Goal: Task Accomplishment & Management: Complete application form

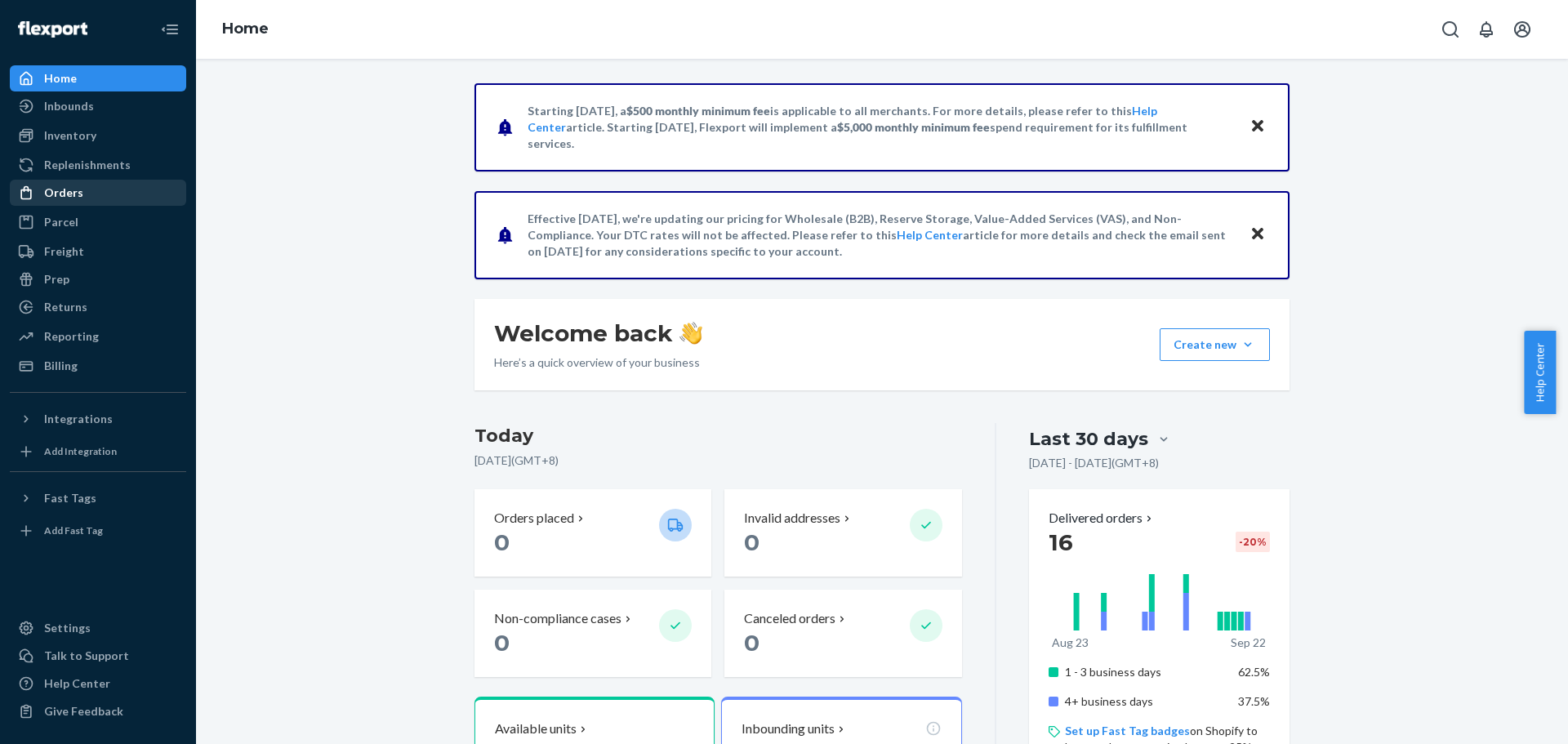
click at [107, 184] on div "Orders" at bounding box center [98, 192] width 173 height 23
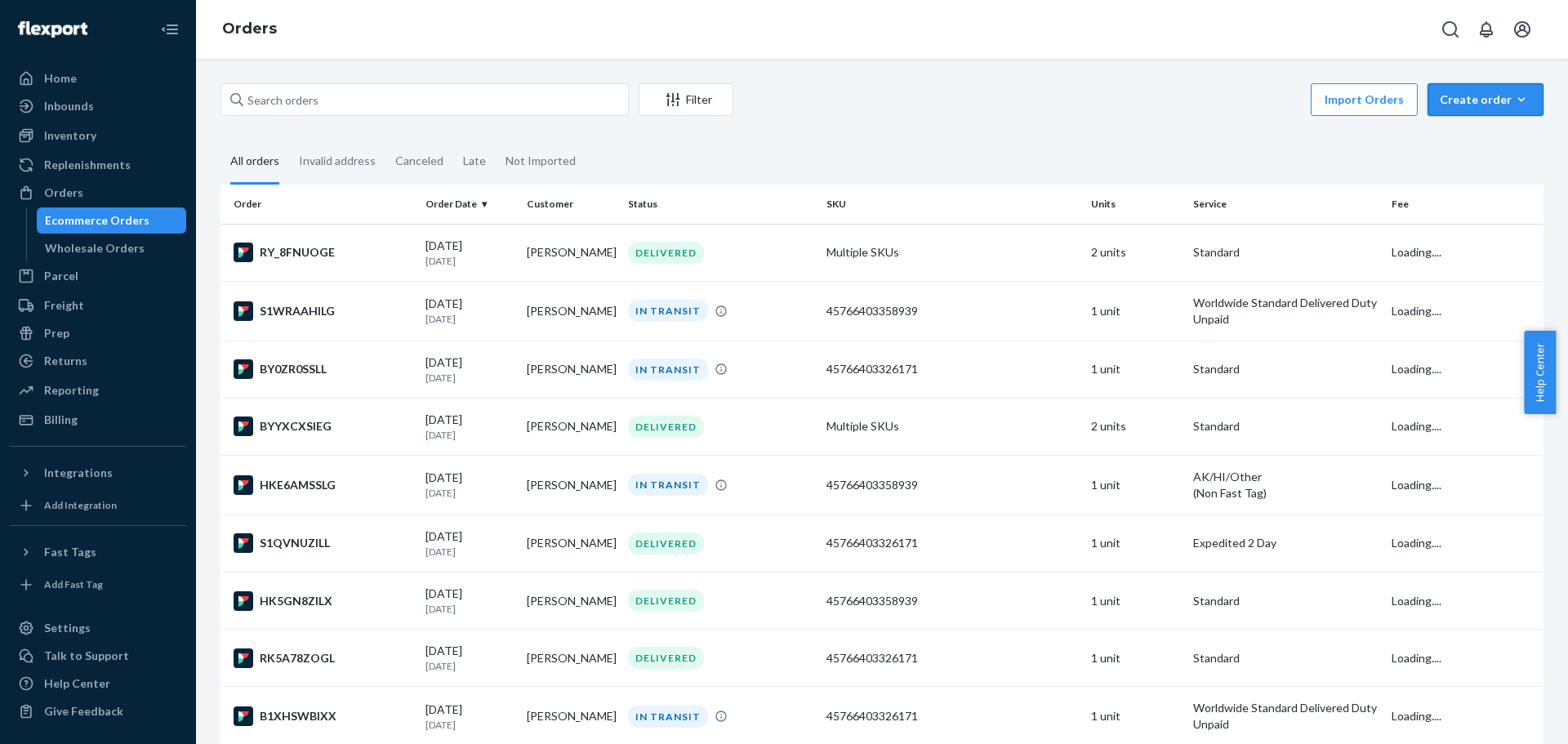
click at [1485, 108] on button "Create order Ecommerce order Removal order" at bounding box center [1485, 99] width 116 height 32
click at [1466, 143] on span "Ecommerce order" at bounding box center [1495, 139] width 101 height 12
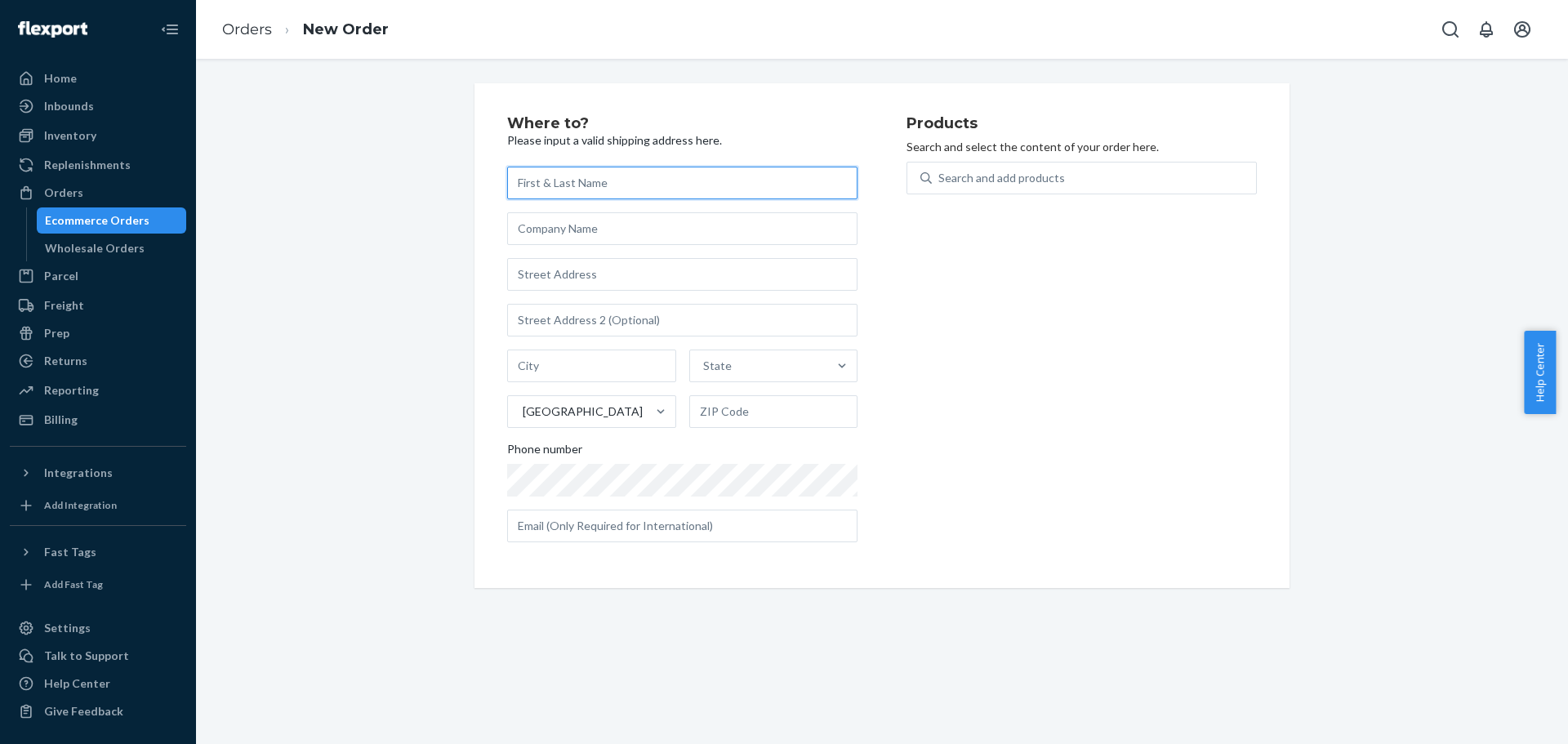
click at [595, 185] on input "text" at bounding box center [681, 183] width 350 height 32
paste input "[PERSON_NAME]"
type input "[PERSON_NAME]"
click at [586, 269] on input "text" at bounding box center [681, 274] width 350 height 32
paste input "[STREET_ADDRESS]"
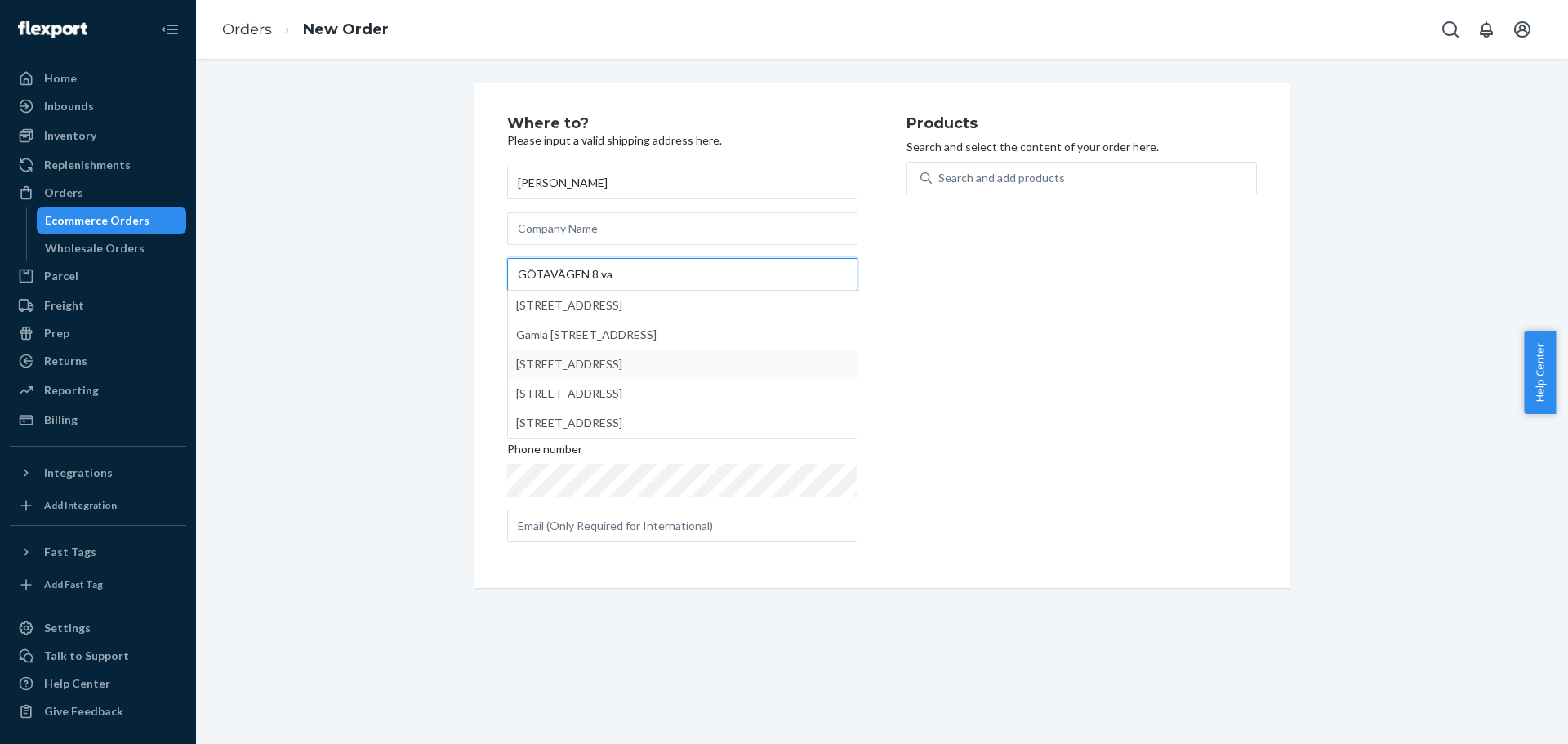
type input "GÖTAVÄGEN 8 va"
type input "Hornaryd - Värnamo"
type input "331 52"
type input "8 Götavägen"
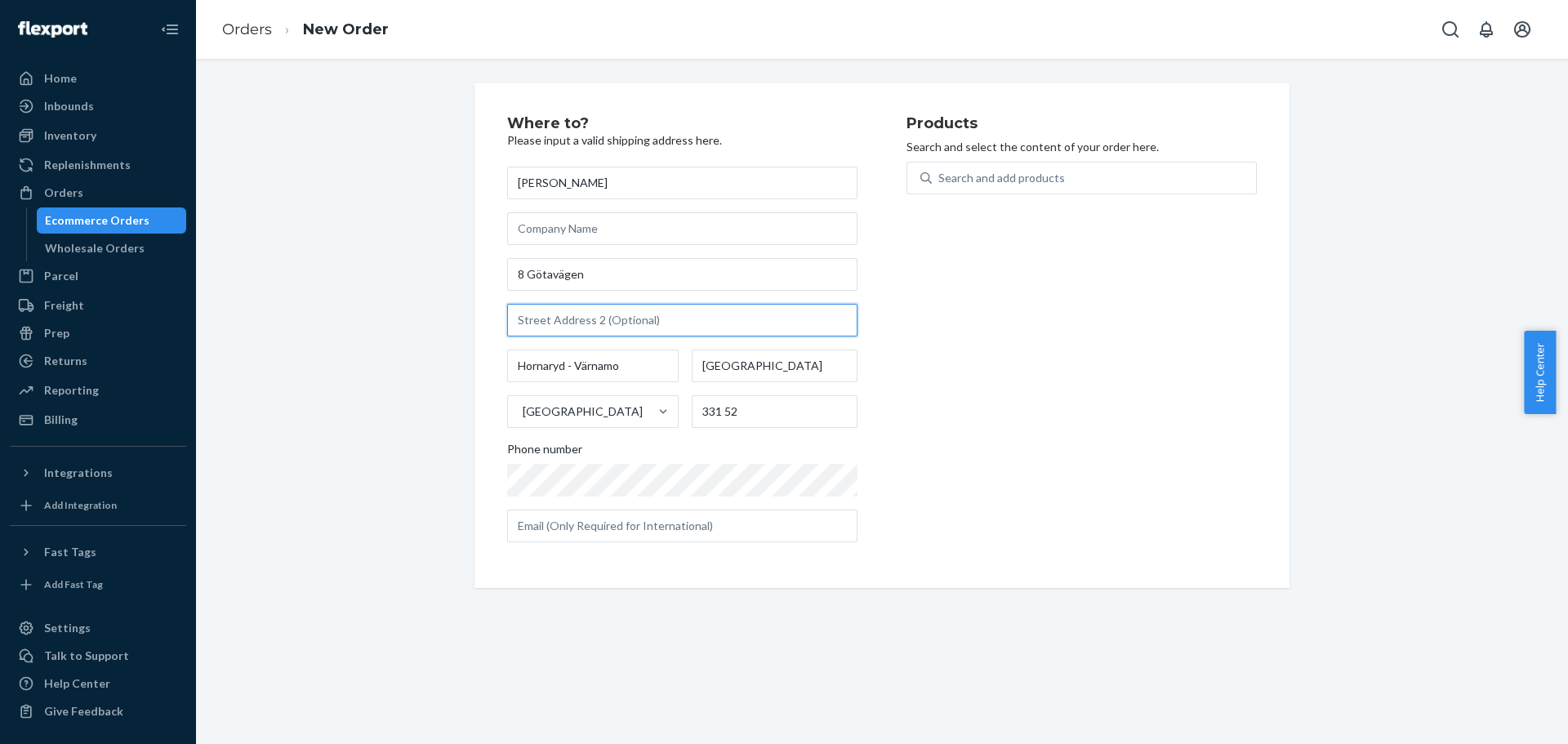
click at [642, 324] on input "text" at bounding box center [681, 320] width 350 height 32
click at [1029, 376] on div "Products Search and select the content of your order here. Search and add produ…" at bounding box center [1081, 335] width 350 height 440
click at [721, 294] on div "[PERSON_NAME] 8 Götavägen [GEOGRAPHIC_DATA] - [GEOGRAPHIC_DATA] [GEOGRAPHIC_DAT…" at bounding box center [681, 354] width 350 height 375
click at [728, 307] on input "text" at bounding box center [681, 320] width 350 height 32
type input "#"
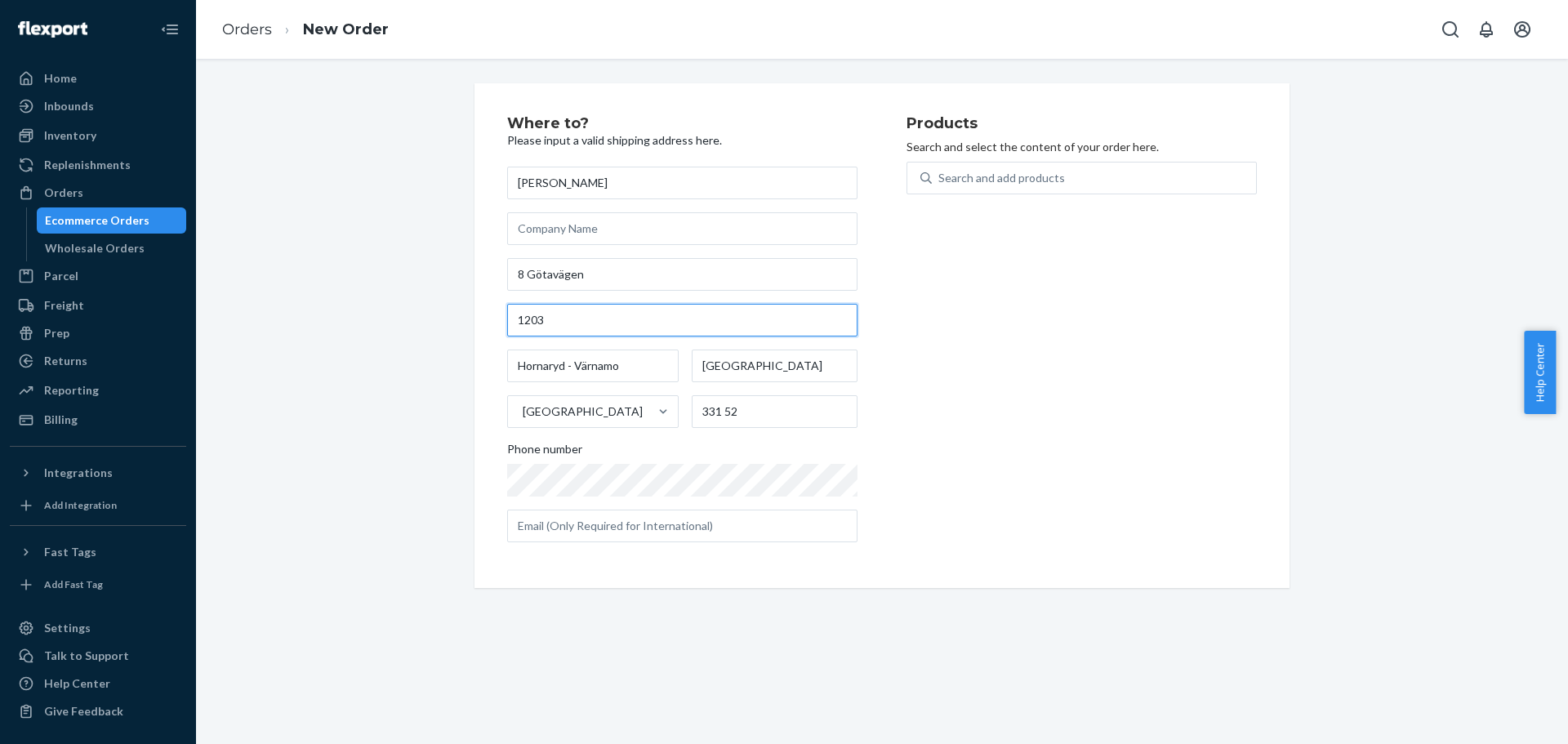
type input "1203"
click at [656, 550] on div "Where to? Please input a valid shipping address here. [PERSON_NAME] 8 [STREET_A…" at bounding box center [707, 335] width 399 height 440
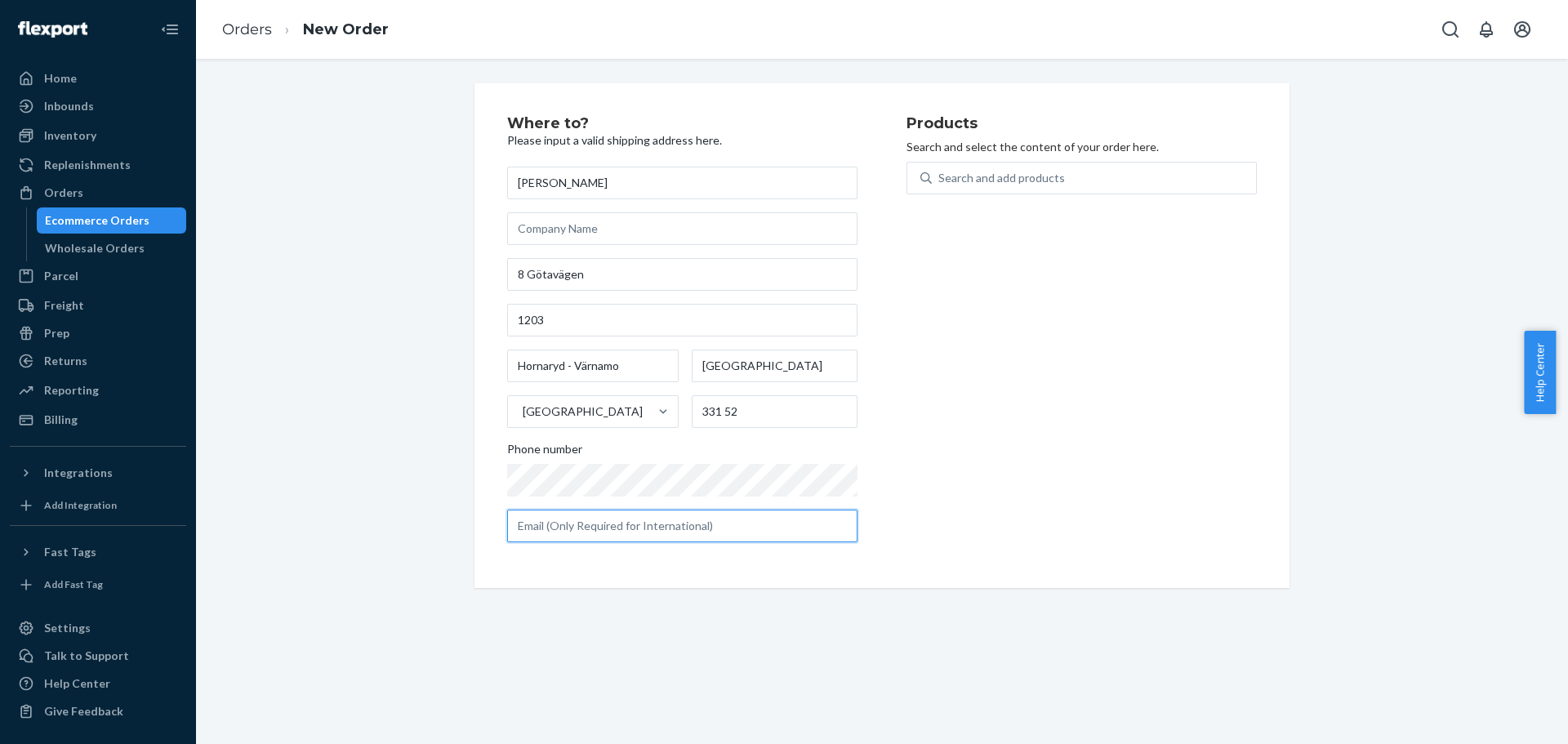
click at [664, 536] on input "text" at bounding box center [681, 526] width 350 height 32
click at [630, 531] on input "text" at bounding box center [681, 526] width 350 height 32
paste input "[PERSON_NAME][EMAIL_ADDRESS][DOMAIN_NAME]"
type input "[PERSON_NAME][EMAIL_ADDRESS][DOMAIN_NAME]"
click at [921, 527] on div "Products Search and select the content of your order here. Search and add produ…" at bounding box center [1081, 335] width 350 height 440
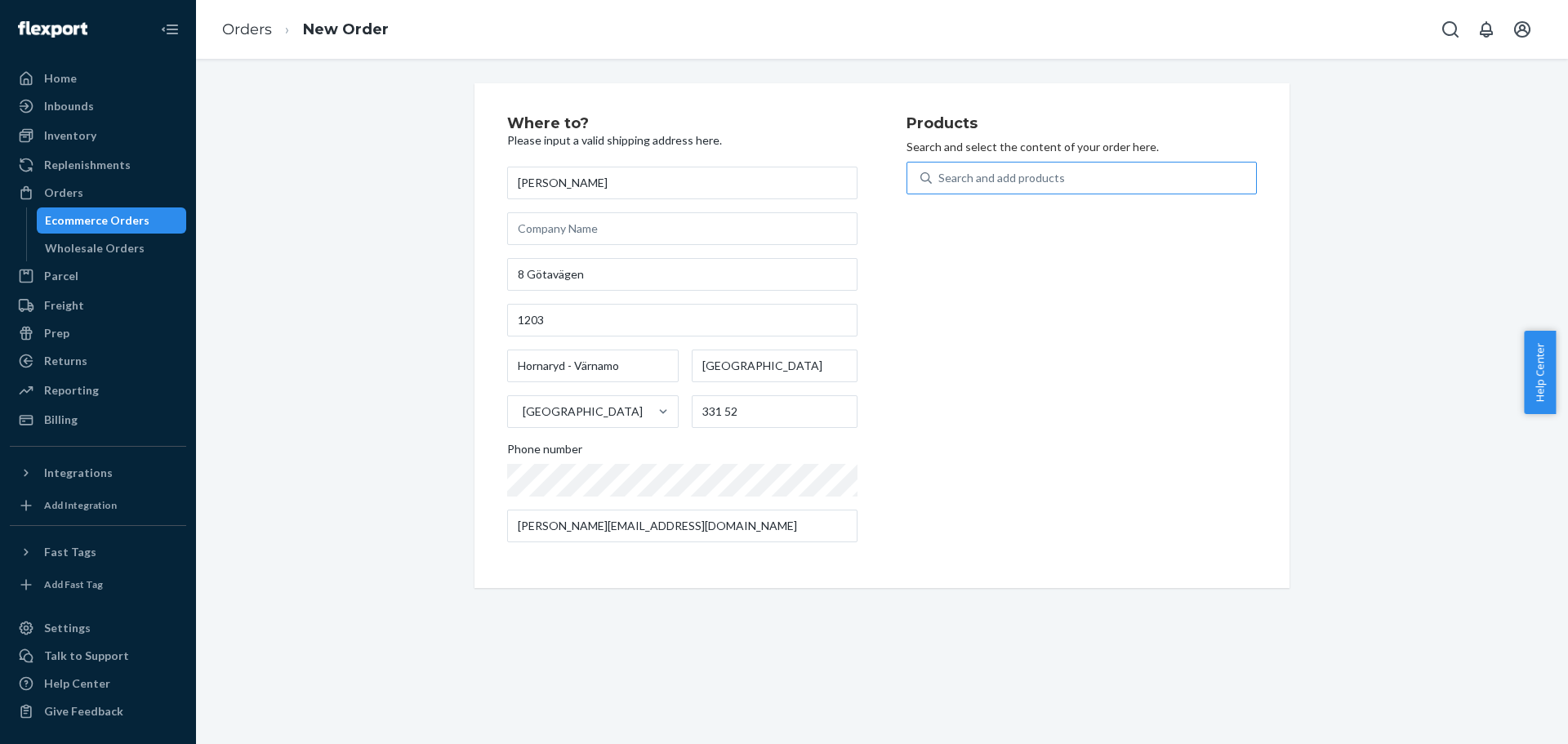
click at [947, 180] on div "Search and add products" at bounding box center [1001, 178] width 126 height 16
click at [940, 180] on input "Search and add products" at bounding box center [939, 178] width 2 height 16
type input "defi"
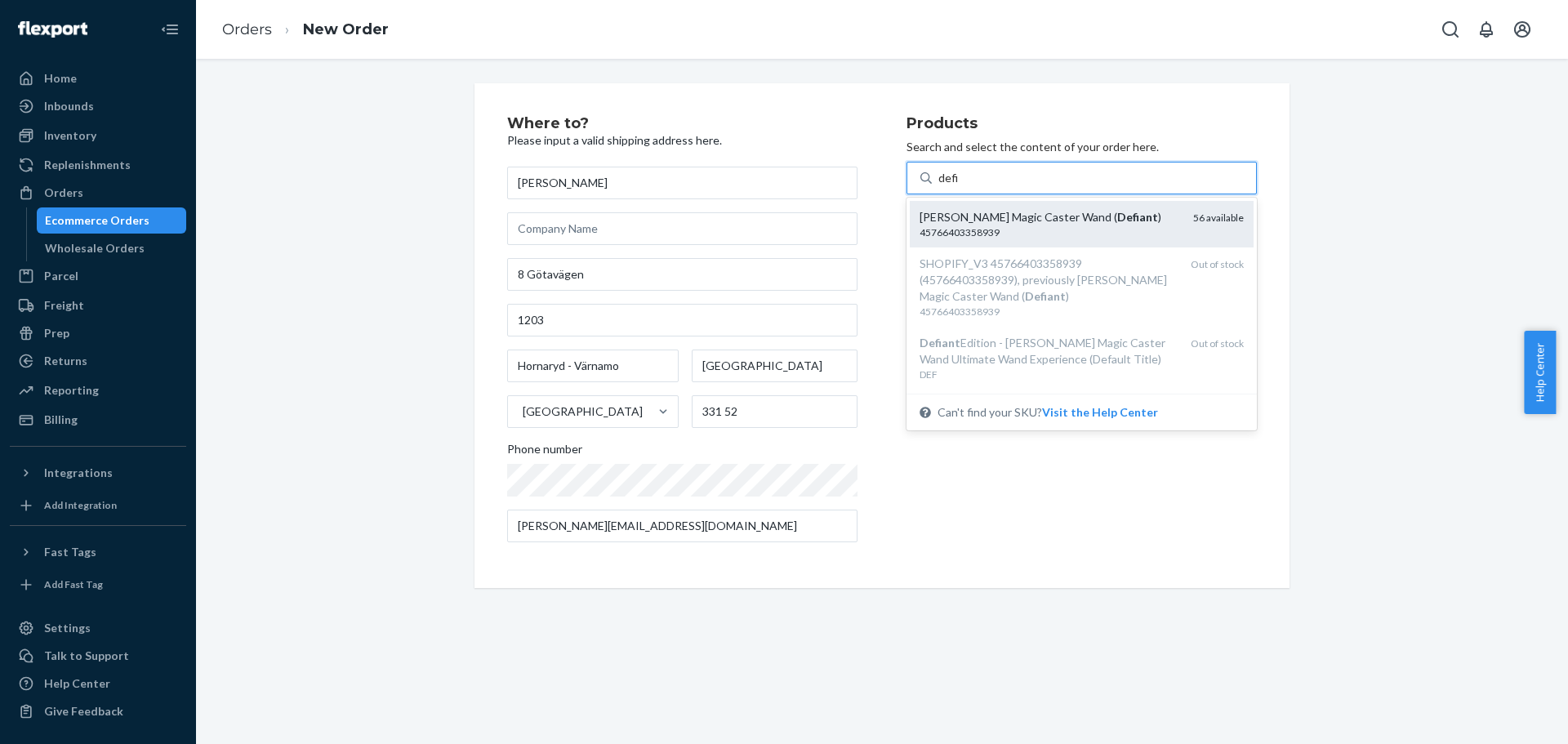
click at [1126, 236] on div "45766403358939" at bounding box center [1050, 233] width 261 height 14
click at [959, 186] on input "defi" at bounding box center [948, 178] width 21 height 16
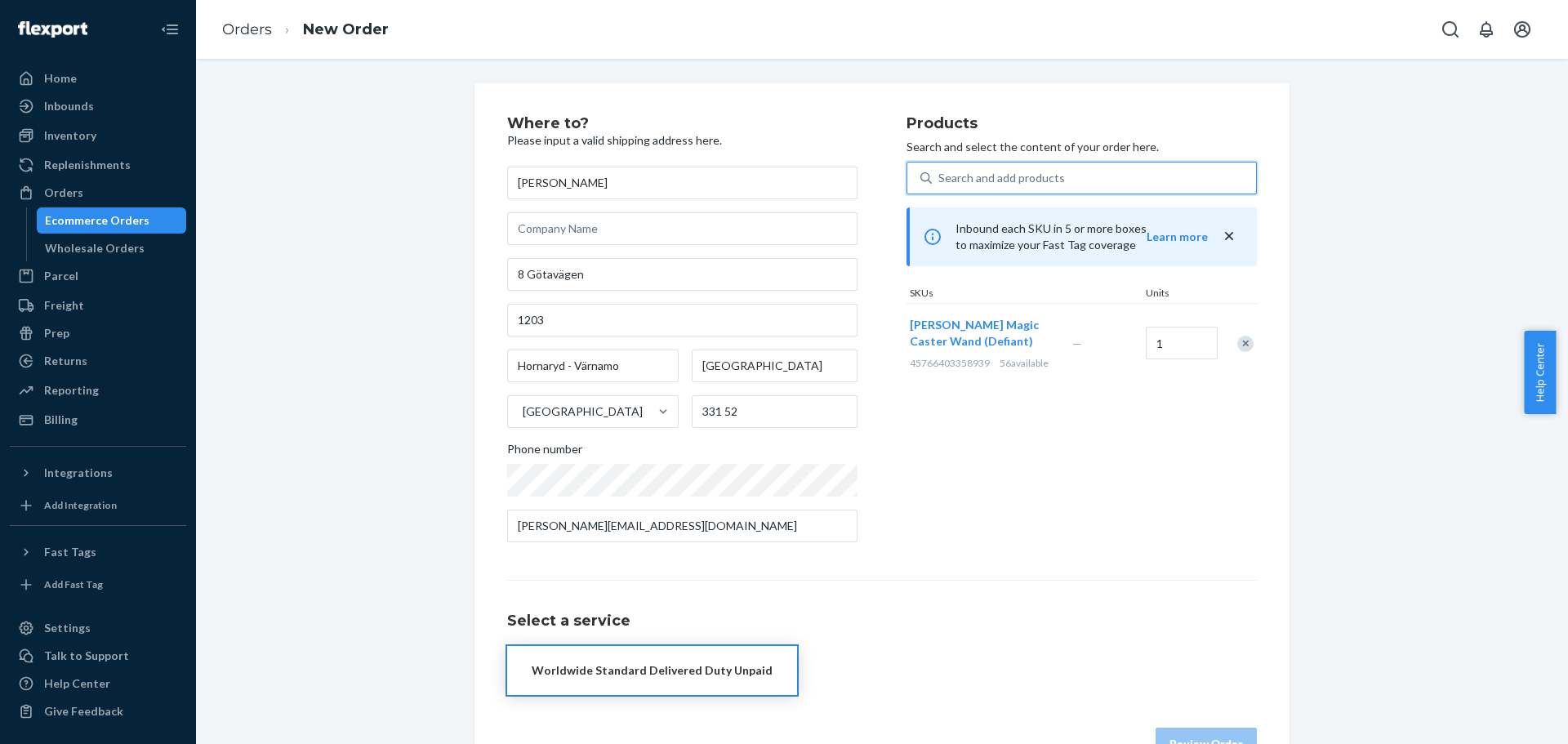
click at [1095, 180] on div "Search and add products" at bounding box center [1093, 177] width 324 height 30
click at [940, 180] on input "0 results available. Select is focused ,type to refine list, press Down to open…" at bounding box center [939, 178] width 2 height 16
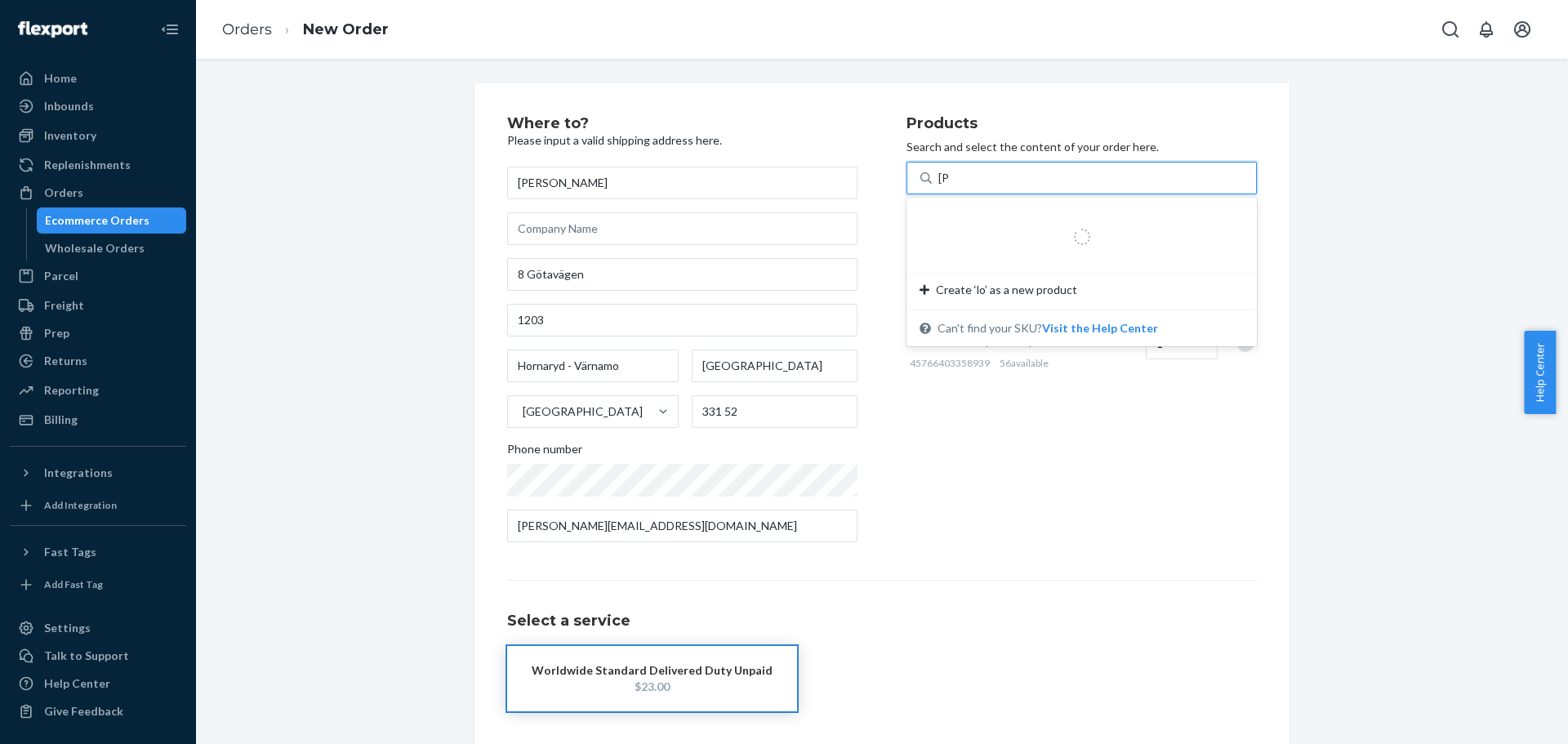
type input "loyal"
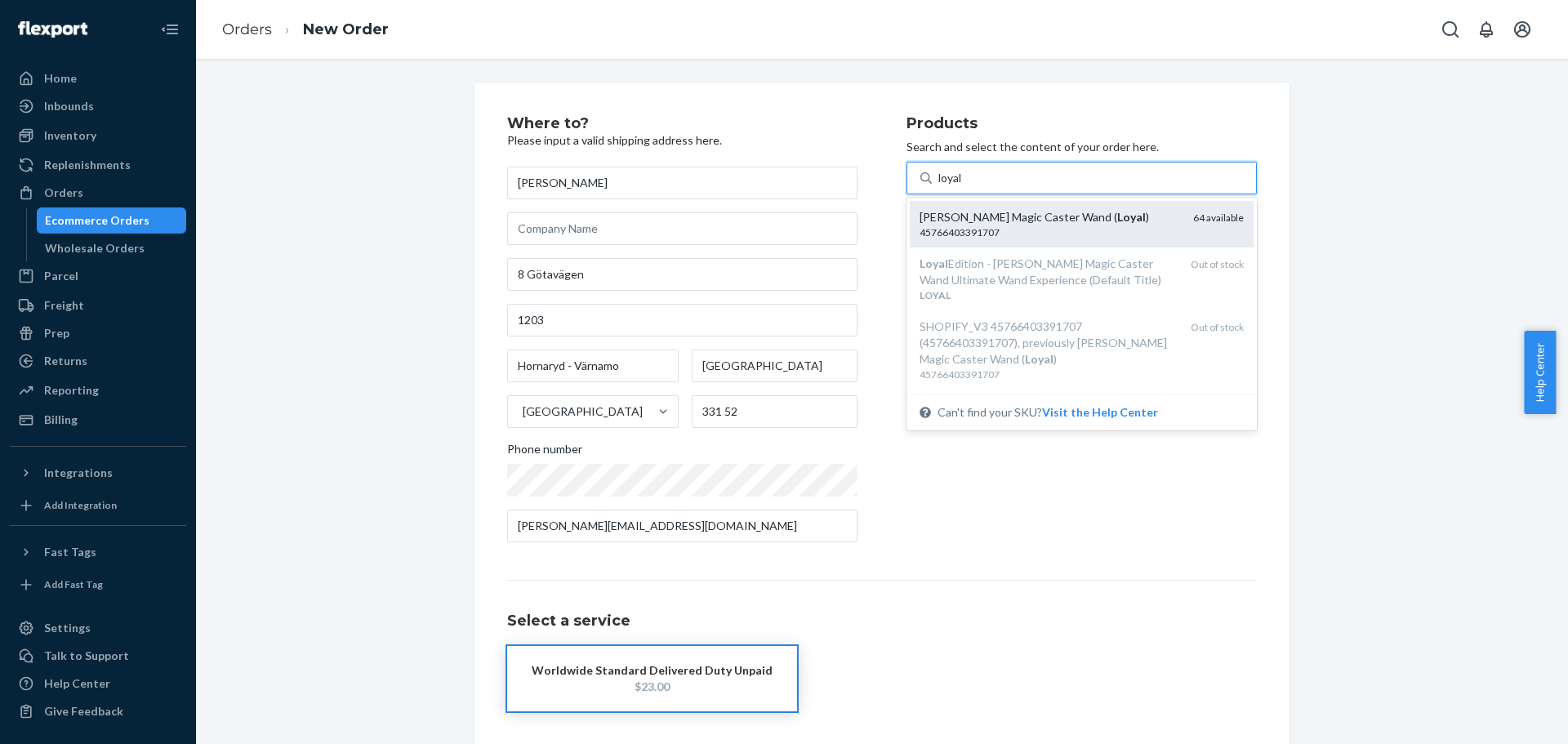
click at [1117, 211] on em "Loyal" at bounding box center [1131, 217] width 29 height 14
click at [964, 186] on input "loyal" at bounding box center [951, 178] width 25 height 16
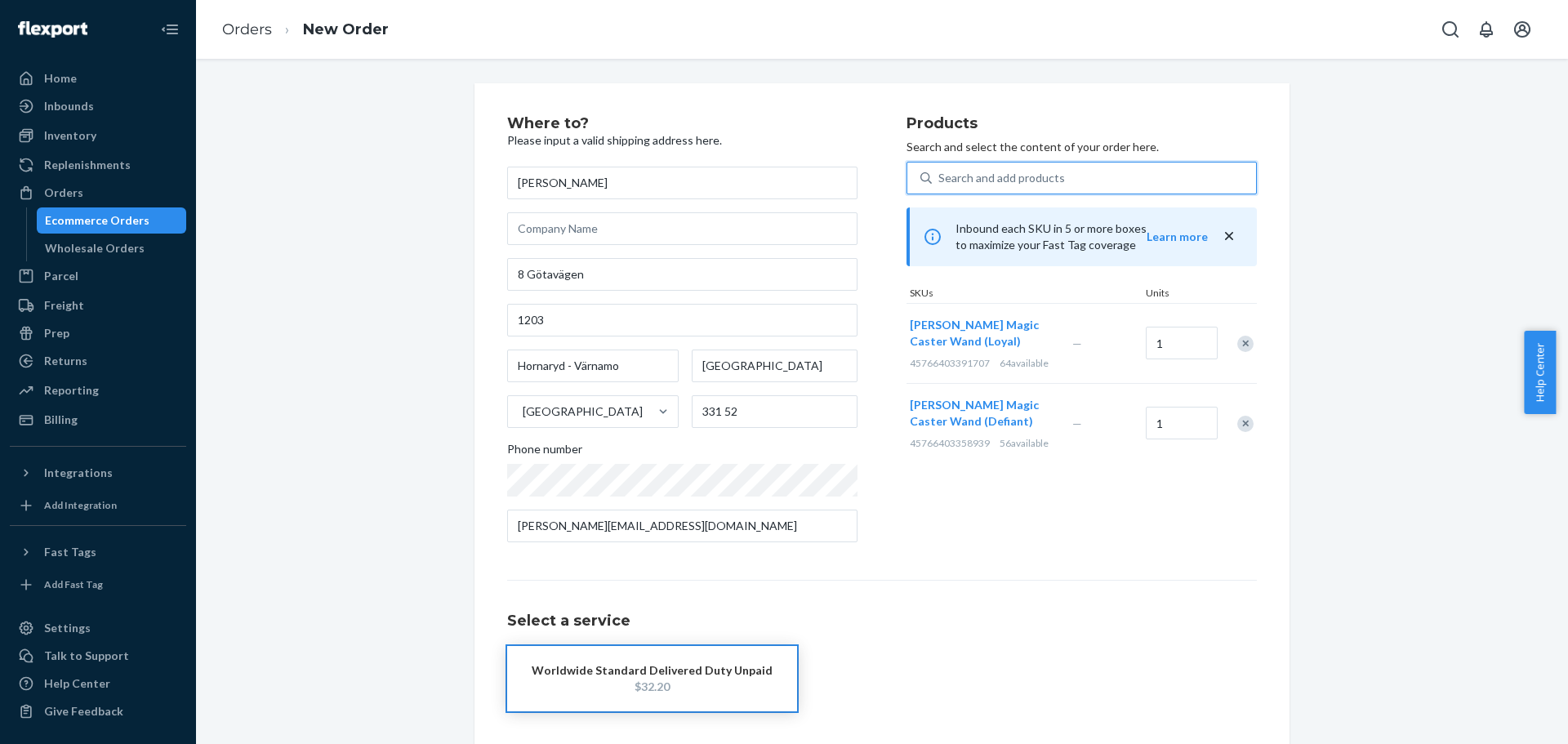
scroll to position [65, 0]
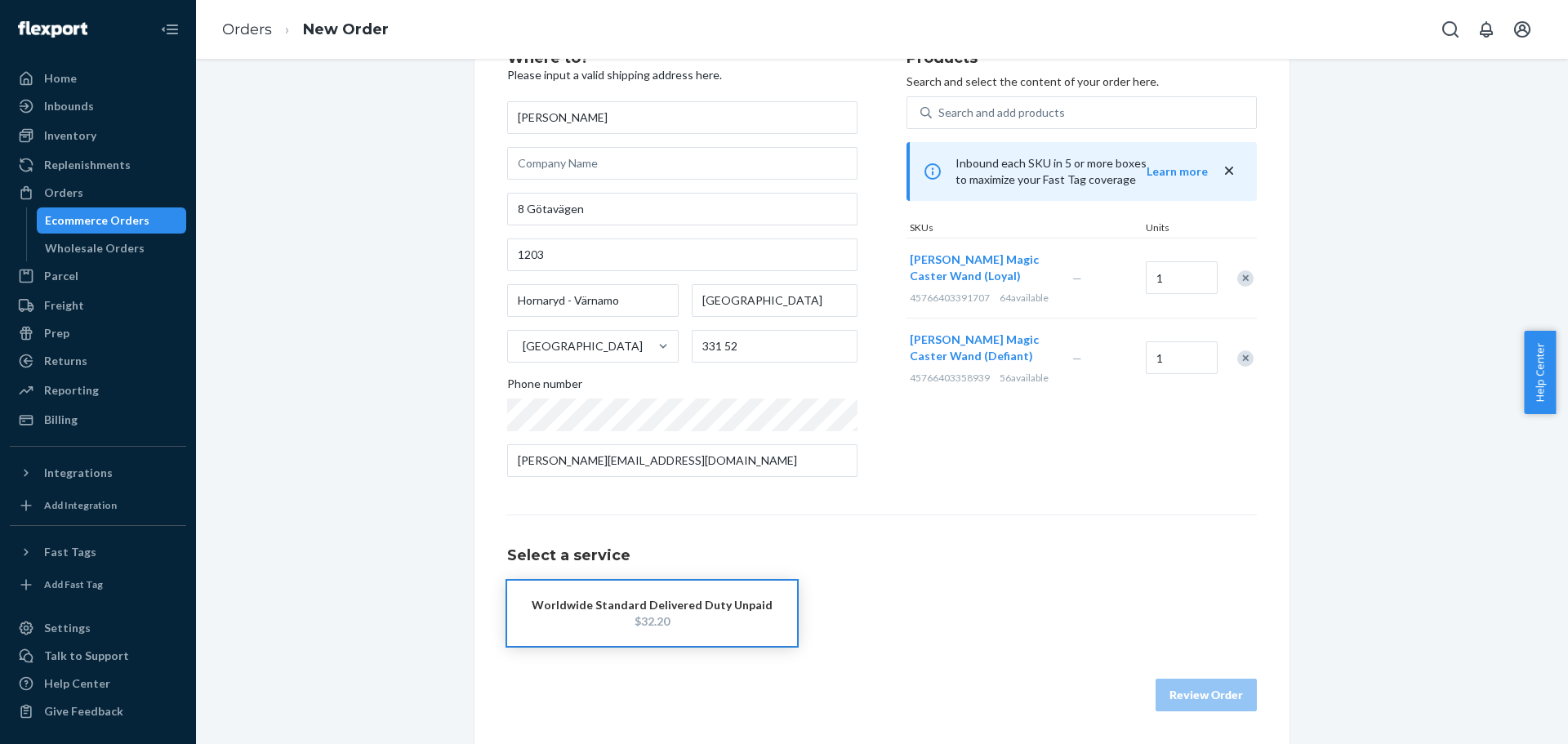
click at [879, 553] on h1 "Select a service" at bounding box center [881, 556] width 750 height 16
click at [651, 638] on button "Worldwide Standard Delivered Duty Unpaid $32.20" at bounding box center [652, 612] width 290 height 65
click at [1214, 691] on button "Review Order" at bounding box center [1205, 695] width 101 height 32
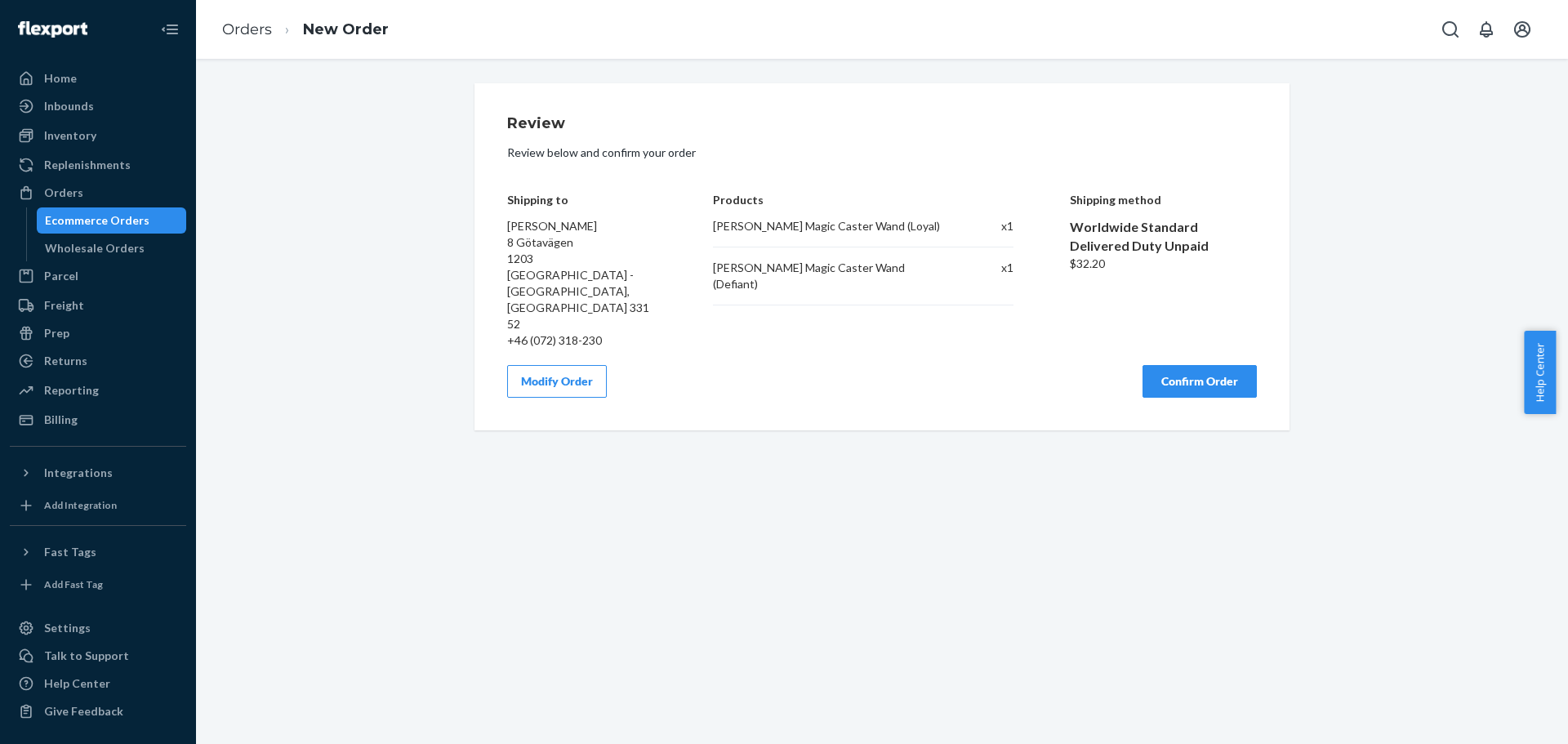
click at [1221, 365] on button "Confirm Order" at bounding box center [1200, 381] width 115 height 32
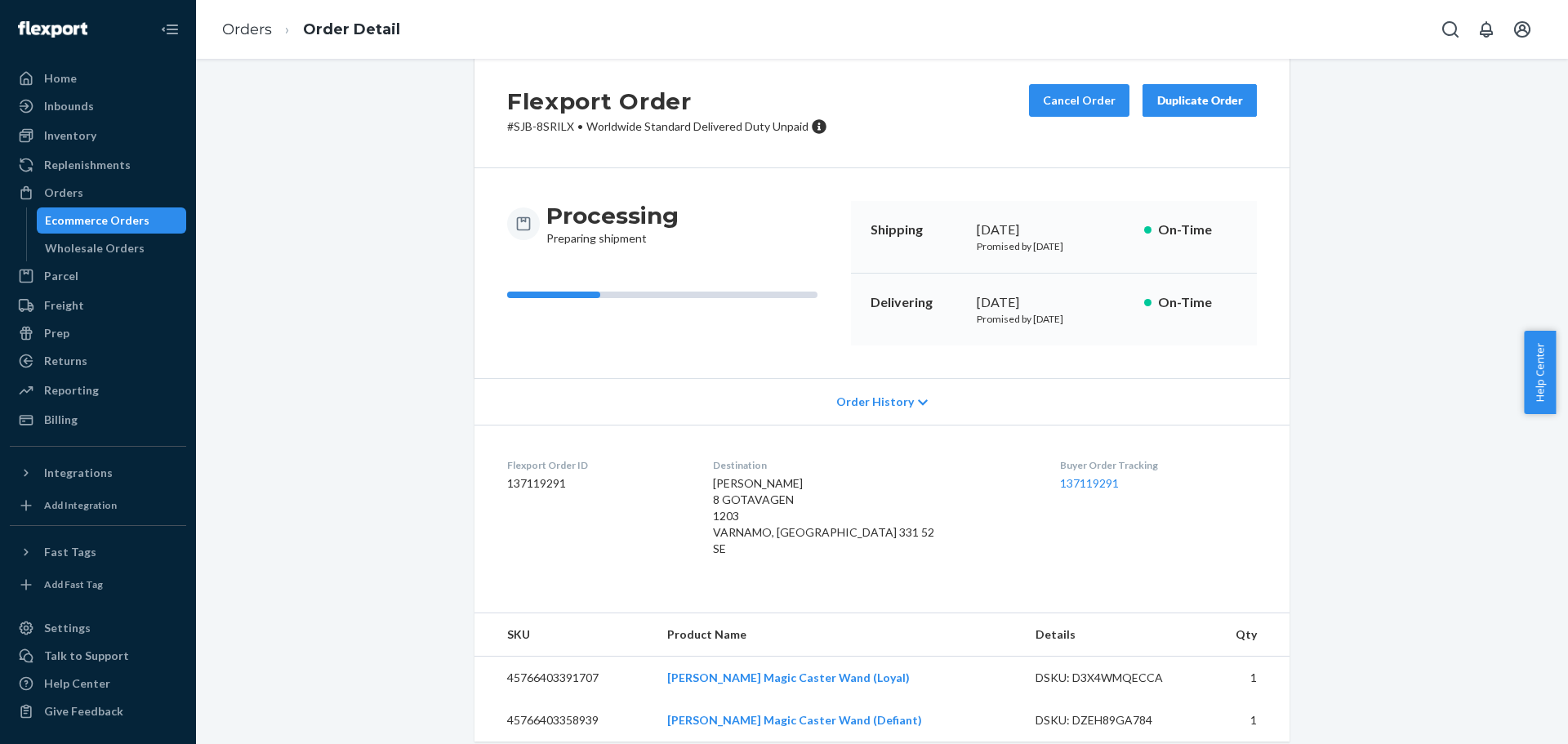
scroll to position [49, 0]
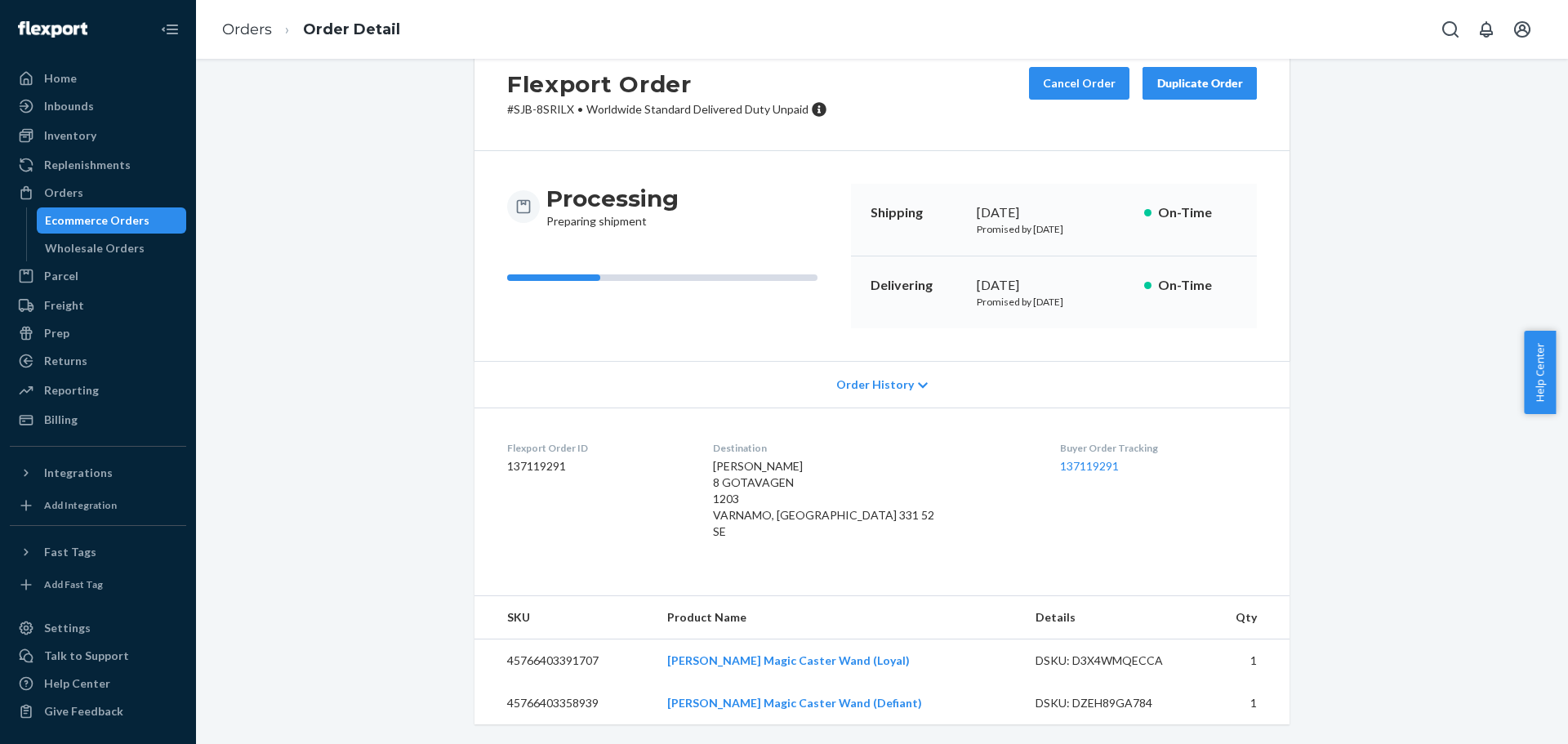
click at [1071, 476] on div "Buyer Order Tracking 137119291" at bounding box center [1159, 493] width 197 height 106
click at [1079, 467] on link "137119291" at bounding box center [1090, 466] width 59 height 14
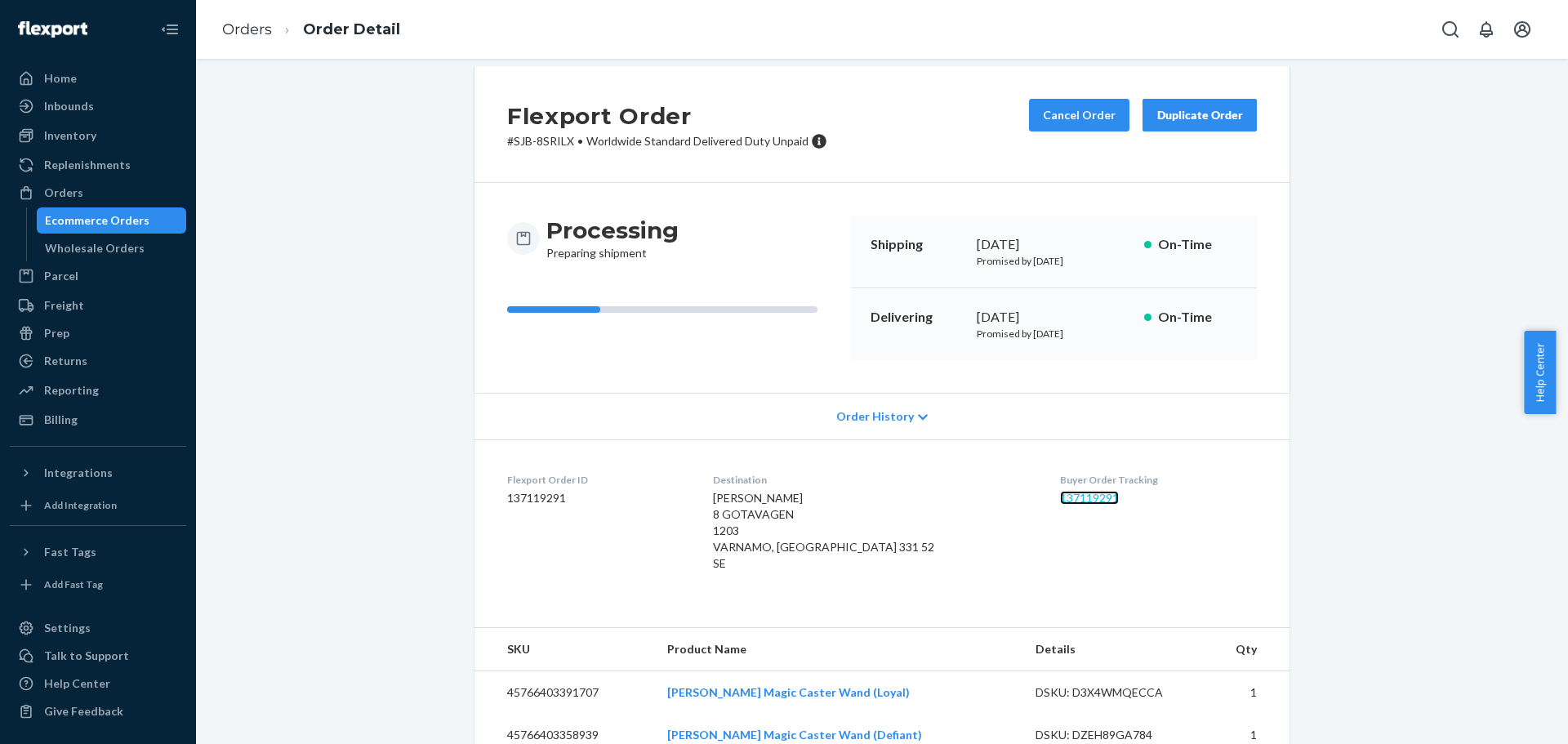
scroll to position [0, 0]
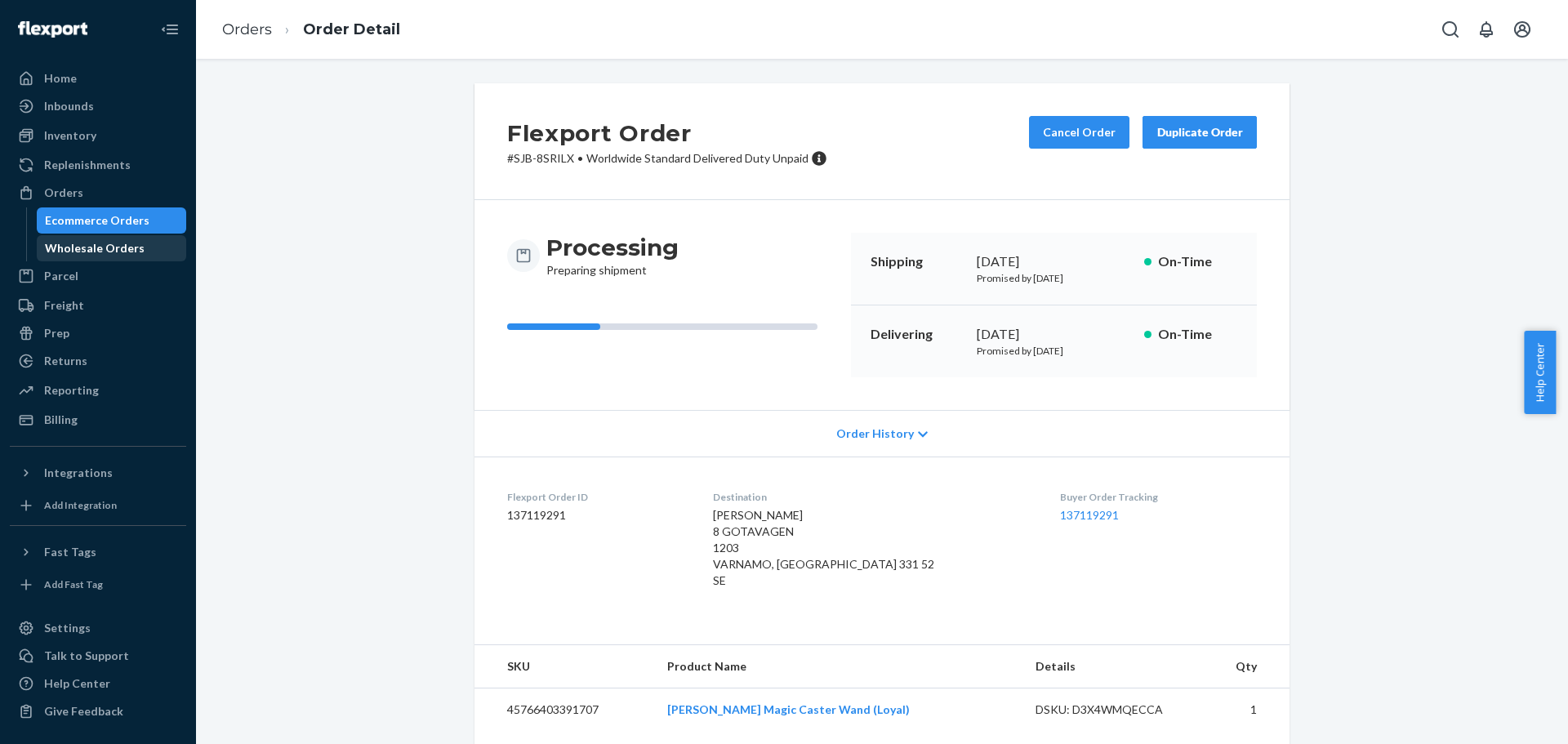
click at [140, 244] on div "Wholesale Orders" at bounding box center [112, 248] width 147 height 23
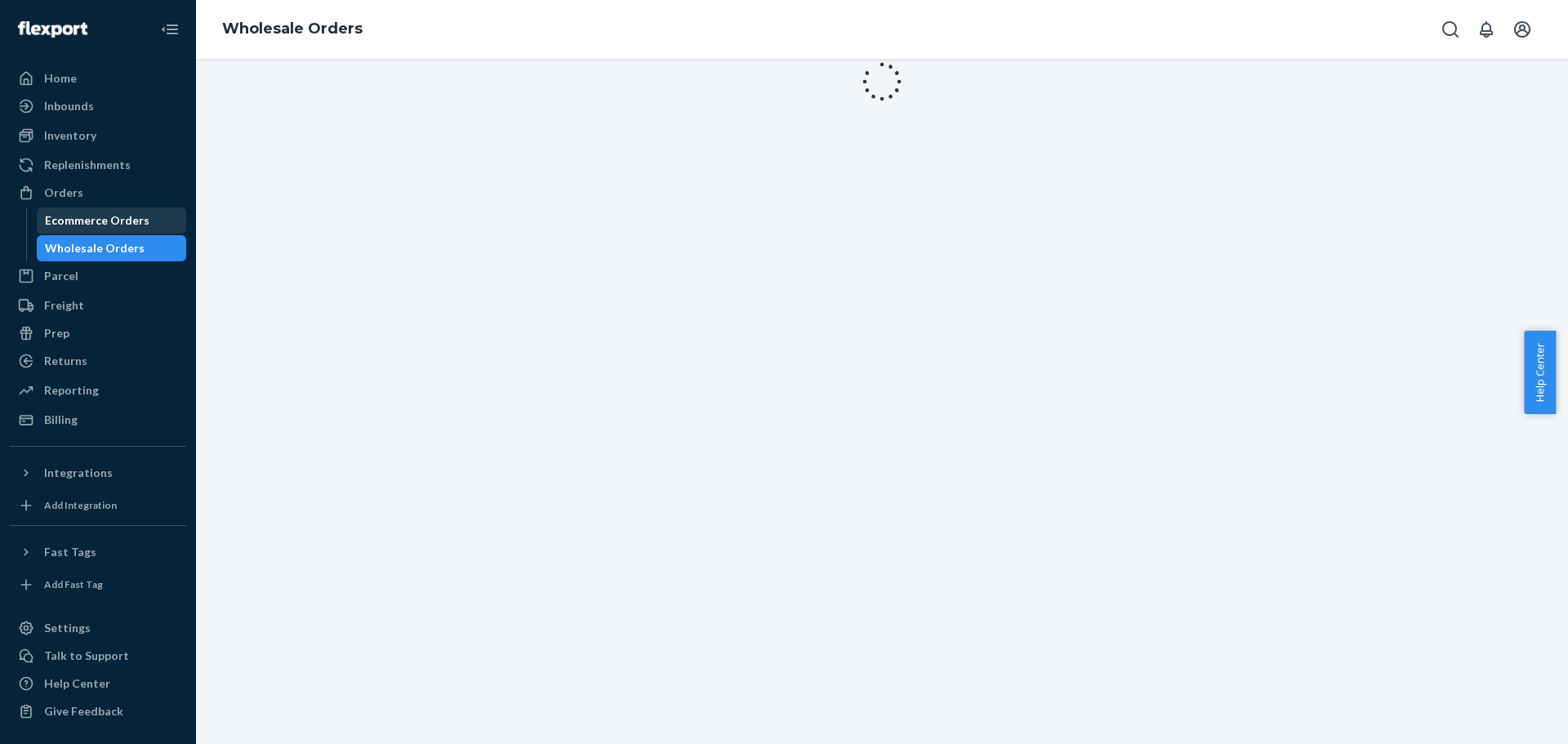
click at [141, 218] on div "Ecommerce Orders" at bounding box center [97, 220] width 105 height 16
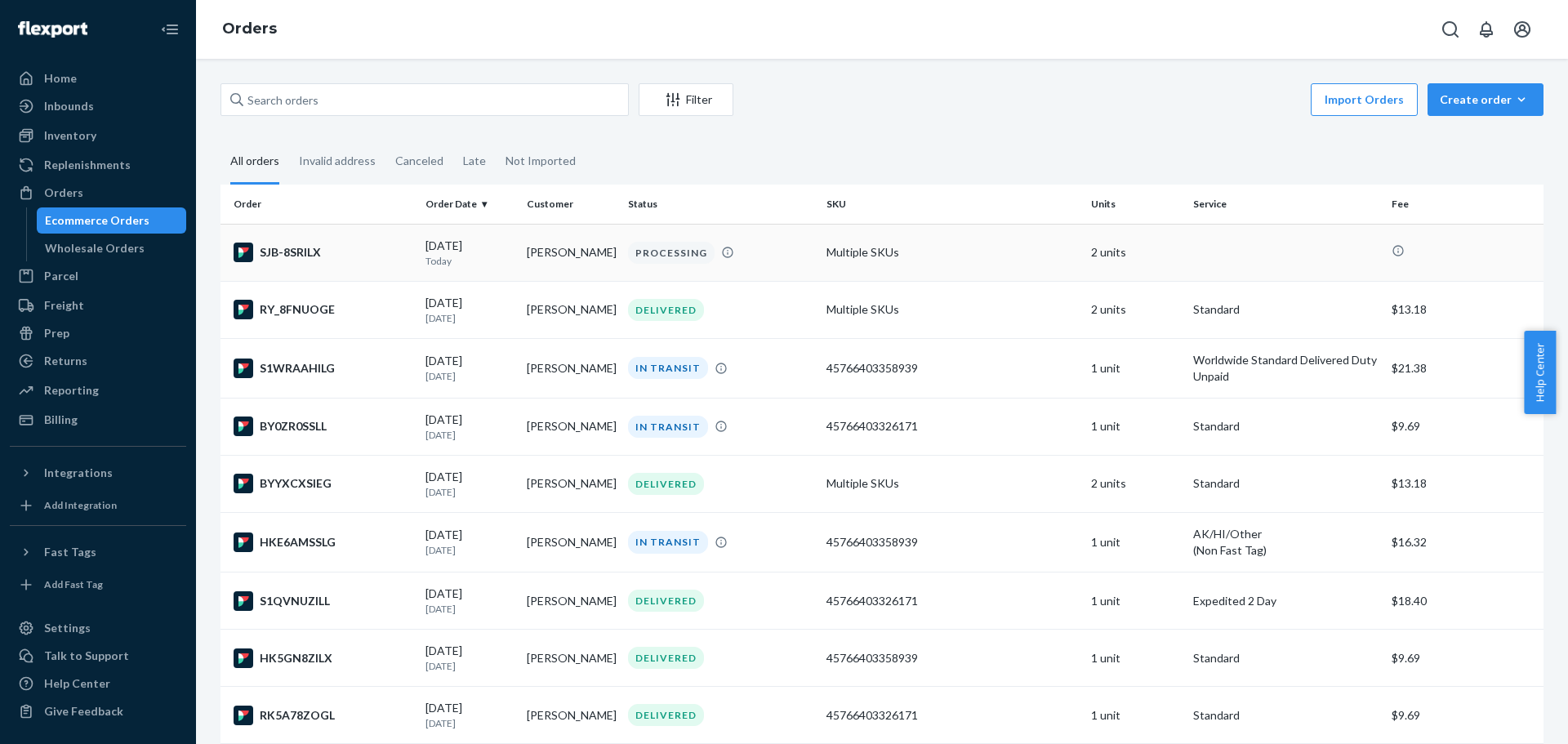
click at [892, 262] on td "Multiple SKUs" at bounding box center [952, 252] width 264 height 57
